Goal: Information Seeking & Learning: Check status

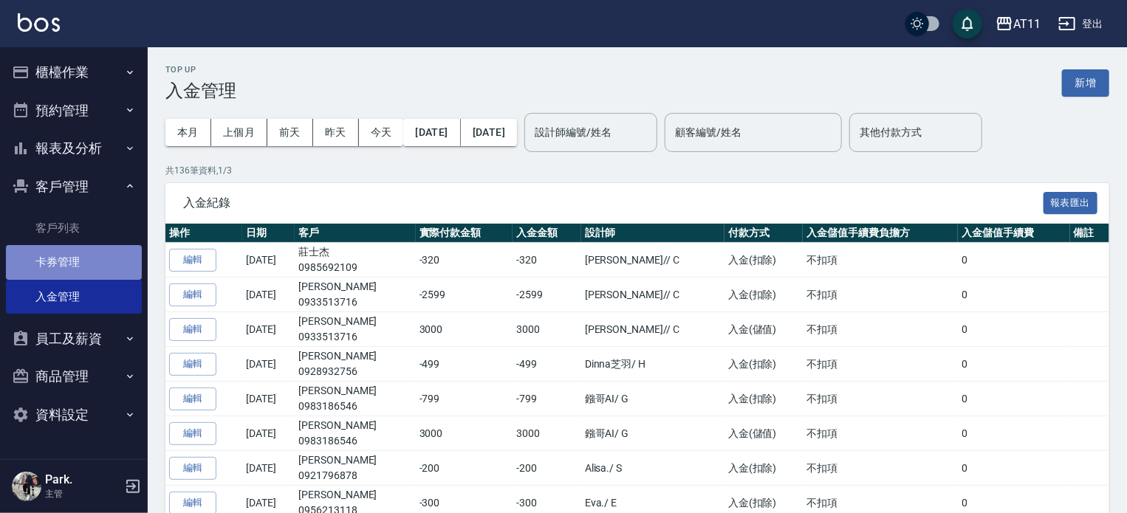
click at [94, 256] on link "卡券管理" at bounding box center [74, 262] width 136 height 34
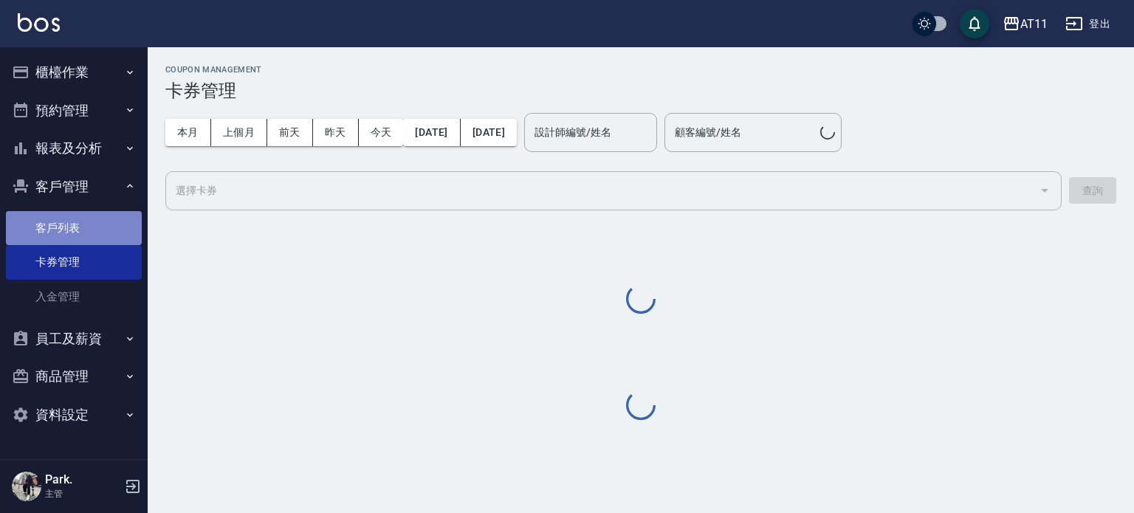
click at [99, 221] on link "客戶列表" at bounding box center [74, 228] width 136 height 34
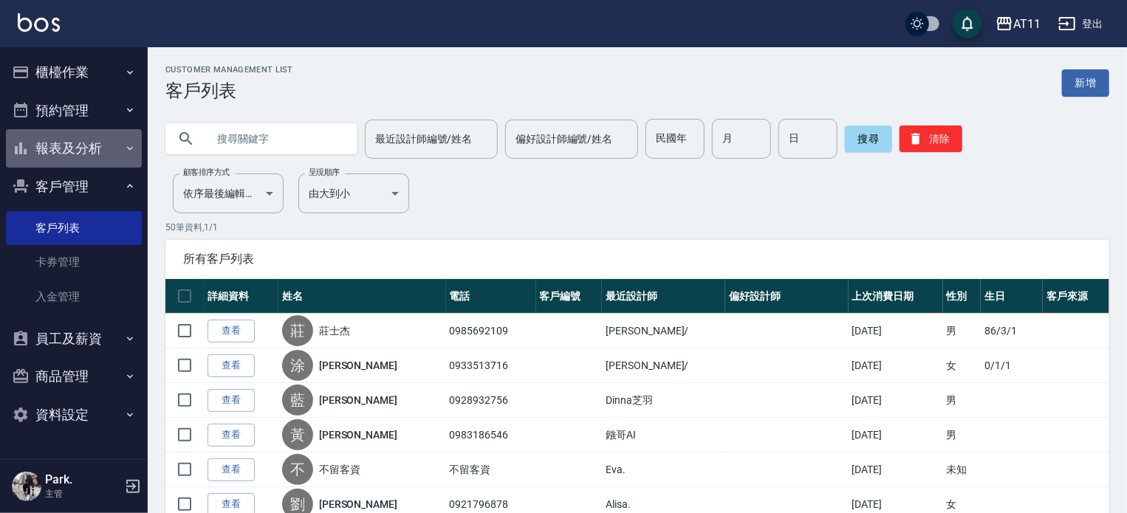
click at [106, 148] on button "報表及分析" at bounding box center [74, 148] width 136 height 38
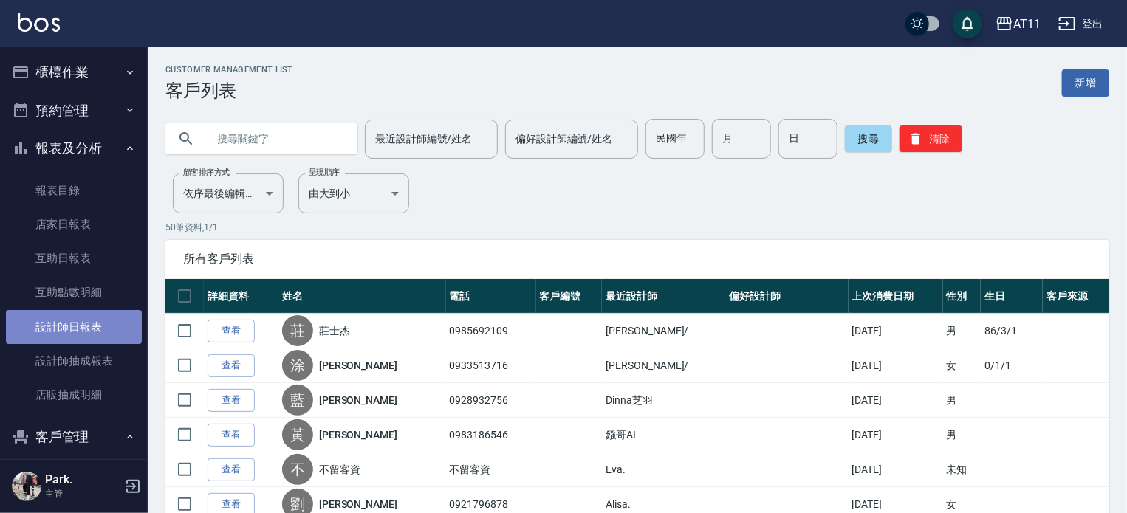
click at [88, 326] on link "設計師日報表" at bounding box center [74, 327] width 136 height 34
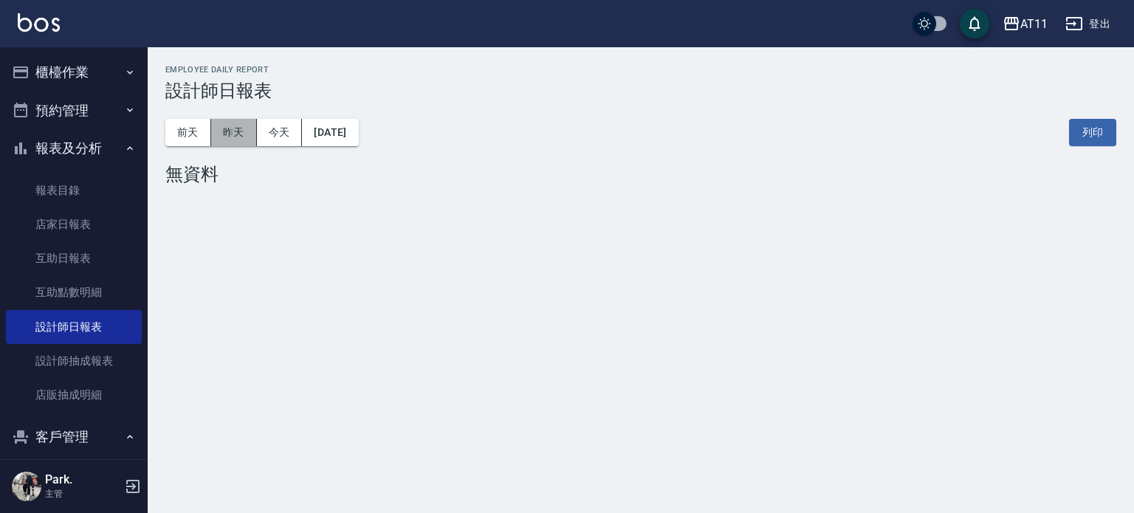
click at [231, 131] on button "昨天" at bounding box center [234, 132] width 46 height 27
